Goal: Navigation & Orientation: Find specific page/section

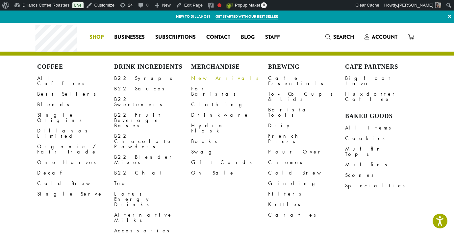
click at [216, 82] on link "New Arrivals" at bounding box center [229, 78] width 77 height 11
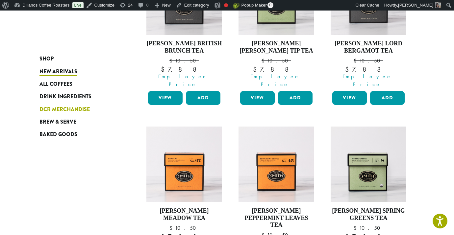
scroll to position [225, 0]
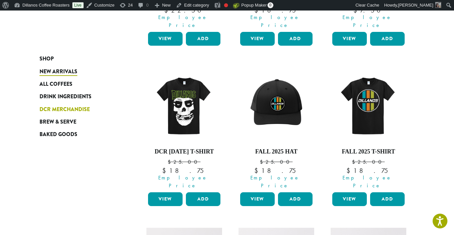
click at [76, 112] on span "DCR Merchandise" at bounding box center [65, 110] width 50 height 8
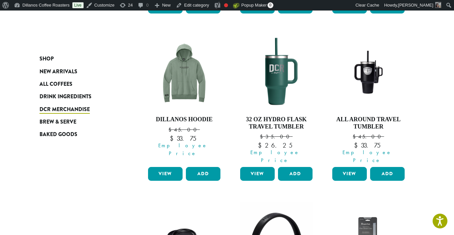
scroll to position [635, 0]
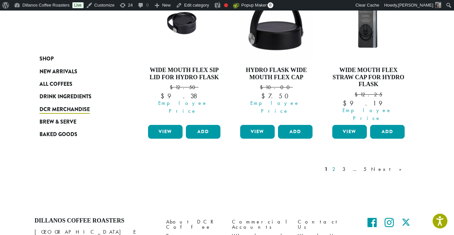
click at [339, 166] on link "2" at bounding box center [335, 170] width 8 height 8
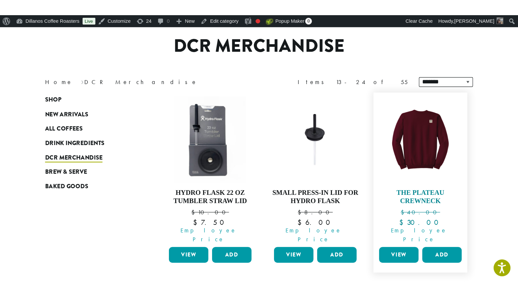
scroll to position [51, 0]
